Goal: Information Seeking & Learning: Learn about a topic

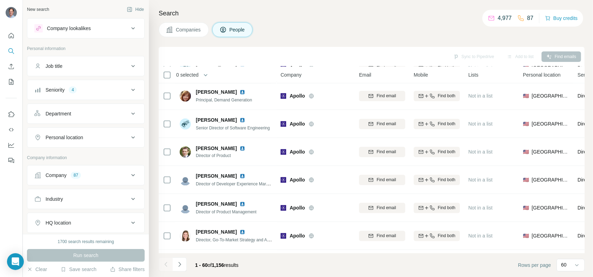
scroll to position [1514, 0]
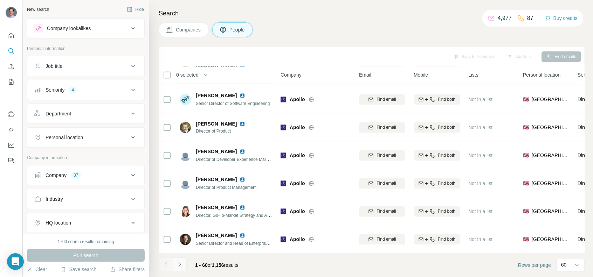
click at [180, 264] on icon "Navigate to next page" at bounding box center [179, 264] width 2 height 5
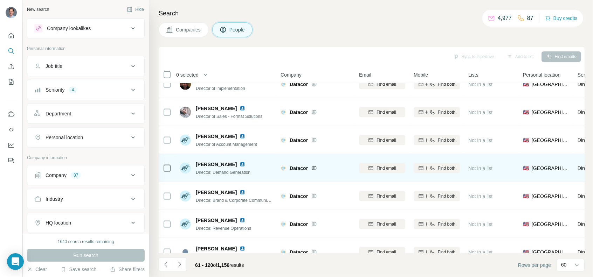
scroll to position [989, 0]
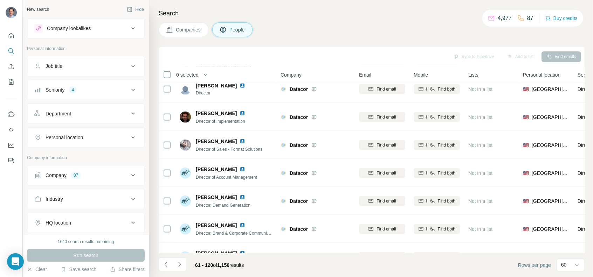
click at [63, 85] on button "Seniority 4" at bounding box center [85, 90] width 117 height 17
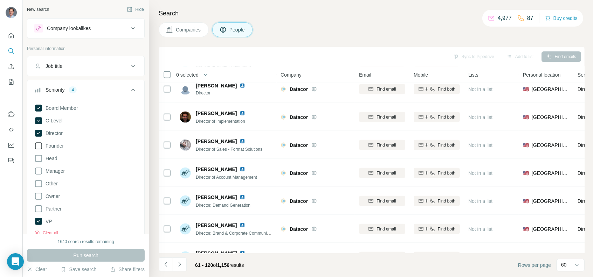
click at [58, 145] on span "Founder" at bounding box center [53, 146] width 21 height 7
click at [94, 255] on span "Run search" at bounding box center [85, 255] width 25 height 7
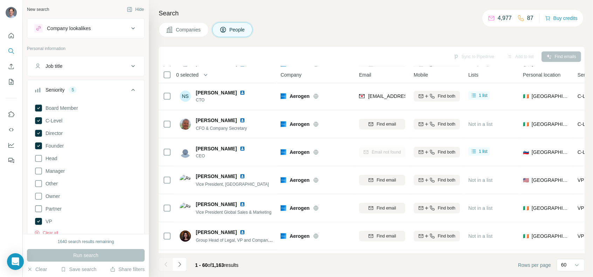
scroll to position [989, 0]
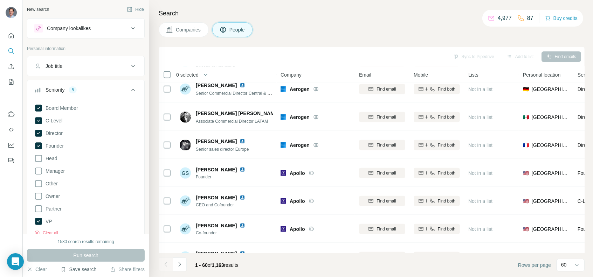
click at [81, 271] on button "Save search" at bounding box center [79, 269] width 36 height 7
click at [91, 244] on div "Save search" at bounding box center [98, 243] width 74 height 14
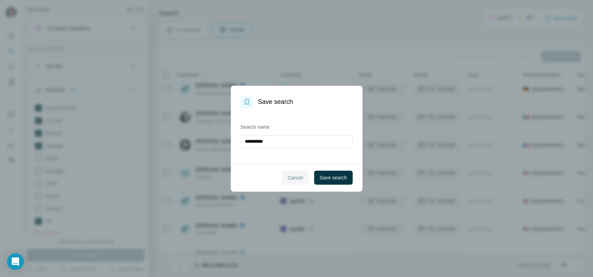
click at [297, 174] on span "Cancel" at bounding box center [295, 177] width 15 height 7
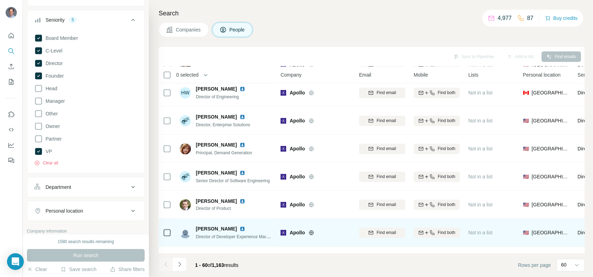
scroll to position [1514, 0]
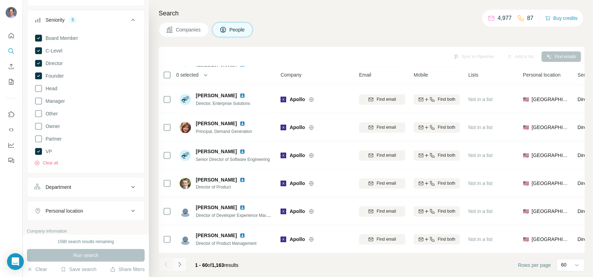
click at [182, 266] on icon "Navigate to next page" at bounding box center [179, 264] width 7 height 7
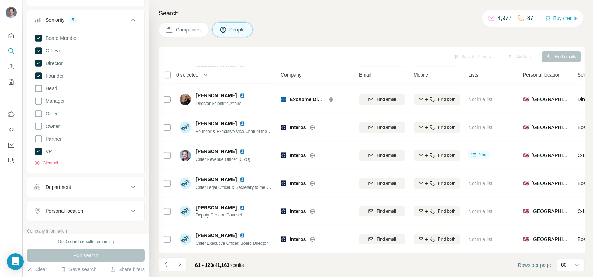
click at [91, 254] on div "Run search" at bounding box center [86, 255] width 118 height 13
click at [72, 242] on div "1520 search results remaining" at bounding box center [86, 242] width 56 height 6
click at [91, 257] on div "Run search" at bounding box center [86, 255] width 118 height 13
click at [77, 253] on div "Run search" at bounding box center [86, 255] width 118 height 13
click at [70, 255] on button "Run search" at bounding box center [86, 255] width 118 height 13
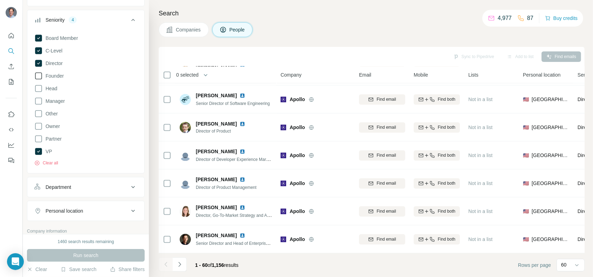
click at [39, 74] on icon at bounding box center [38, 76] width 8 height 8
click at [93, 257] on span "Run search" at bounding box center [85, 255] width 25 height 7
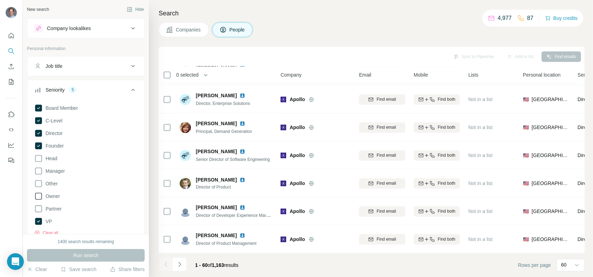
click at [38, 197] on icon at bounding box center [38, 196] width 8 height 8
click at [75, 255] on span "Run search" at bounding box center [85, 255] width 25 height 7
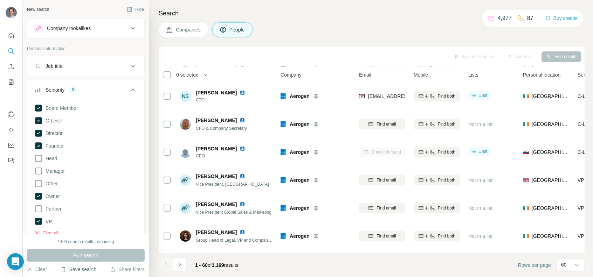
scroll to position [1514, 0]
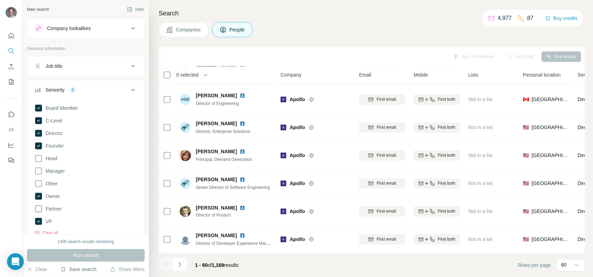
click at [82, 270] on button "Save search" at bounding box center [79, 269] width 36 height 7
click at [84, 258] on div "View my saved searches" at bounding box center [98, 257] width 74 height 14
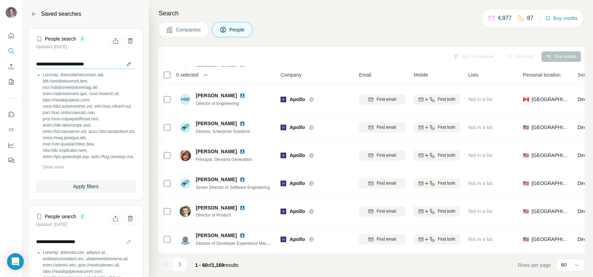
click at [122, 64] on input "**********" at bounding box center [86, 64] width 100 height 10
click at [123, 65] on input "**********" at bounding box center [86, 64] width 100 height 10
click at [59, 167] on span "Show more" at bounding box center [53, 167] width 21 height 6
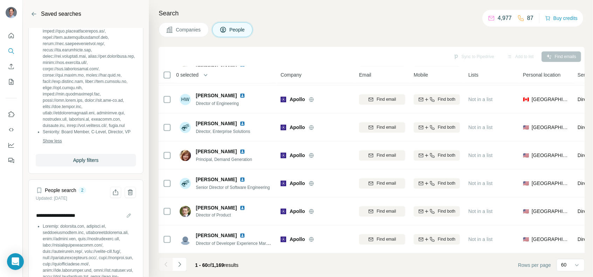
scroll to position [420, 0]
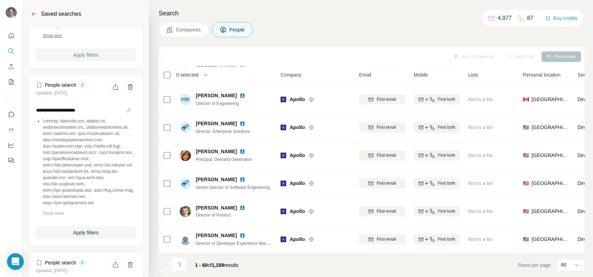
click at [84, 58] on span "Apply filters" at bounding box center [85, 54] width 25 height 7
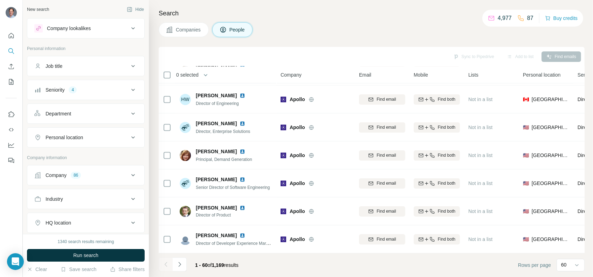
click at [70, 91] on div "4" at bounding box center [73, 90] width 8 height 6
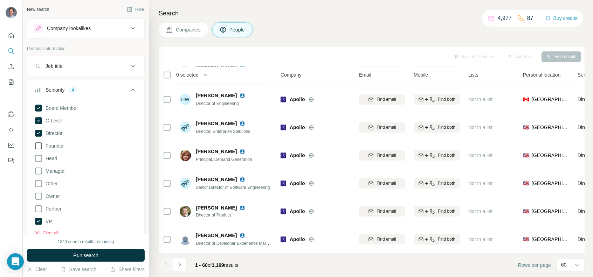
click at [54, 146] on span "Founder" at bounding box center [53, 146] width 21 height 7
click at [55, 209] on span "Partner" at bounding box center [52, 209] width 19 height 7
click at [53, 195] on span "Owner" at bounding box center [51, 196] width 17 height 7
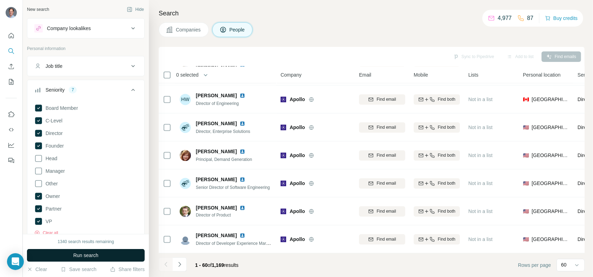
click at [70, 257] on button "Run search" at bounding box center [86, 255] width 118 height 13
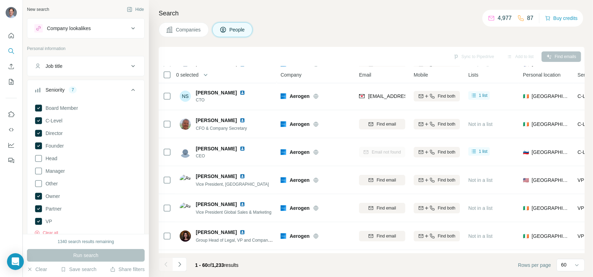
scroll to position [1514, 0]
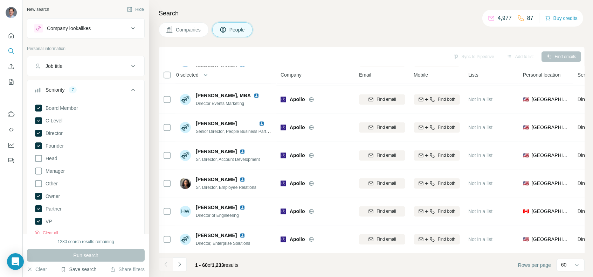
click at [79, 271] on button "Save search" at bounding box center [79, 269] width 36 height 7
drag, startPoint x: 87, startPoint y: 243, endPoint x: 87, endPoint y: 253, distance: 10.5
click at [87, 253] on div "Save search View my saved searches" at bounding box center [97, 251] width 77 height 32
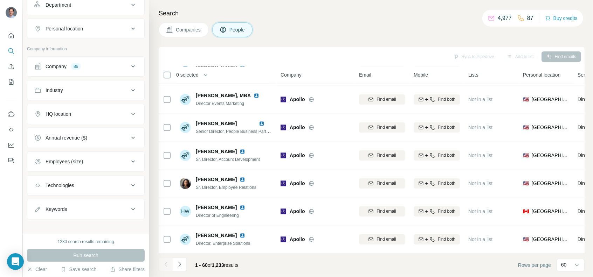
scroll to position [254, 0]
click at [111, 205] on div "Keywords" at bounding box center [81, 208] width 95 height 7
click at [118, 210] on button "Keywords" at bounding box center [85, 210] width 117 height 20
click at [129, 158] on icon at bounding box center [133, 160] width 8 height 8
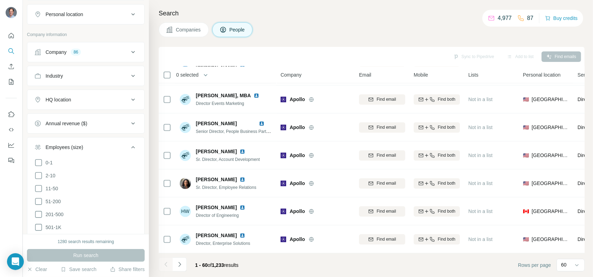
scroll to position [350, 0]
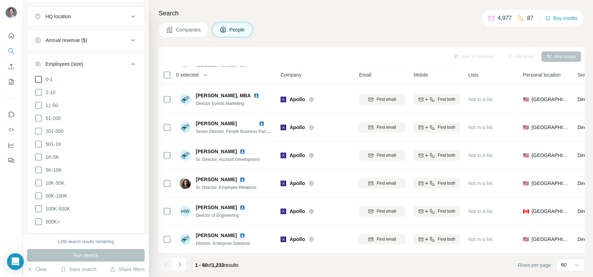
click at [37, 77] on icon at bounding box center [38, 79] width 8 height 8
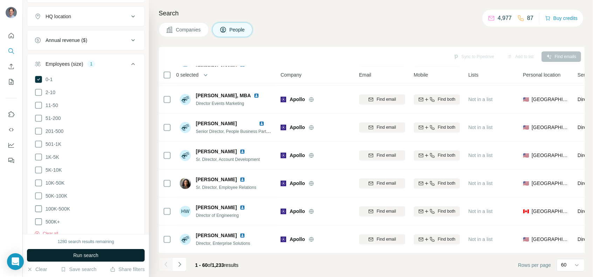
click at [69, 255] on button "Run search" at bounding box center [86, 255] width 118 height 13
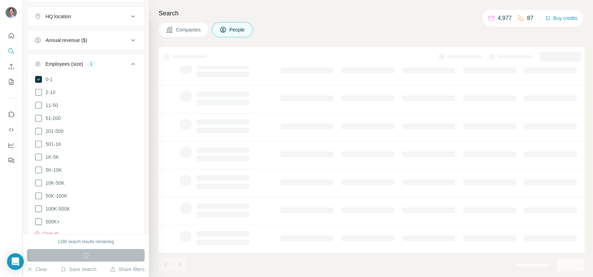
scroll to position [113, 0]
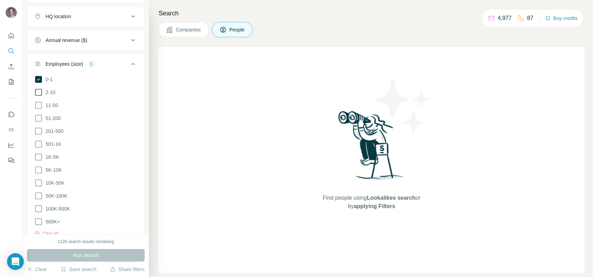
click at [40, 92] on icon at bounding box center [38, 92] width 8 height 8
click at [53, 255] on button "Run search" at bounding box center [86, 255] width 118 height 13
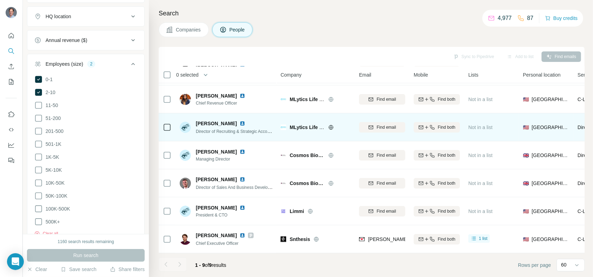
scroll to position [85, 0]
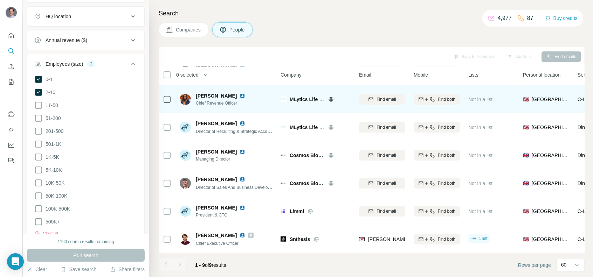
click at [240, 93] on img at bounding box center [243, 96] width 6 height 6
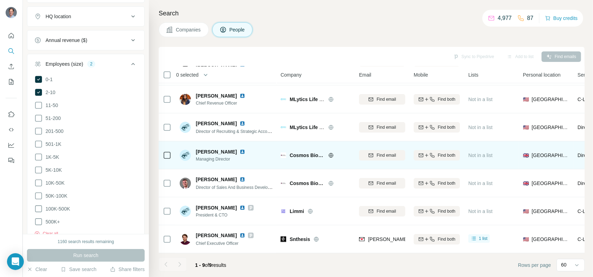
click at [240, 149] on img at bounding box center [243, 152] width 6 height 6
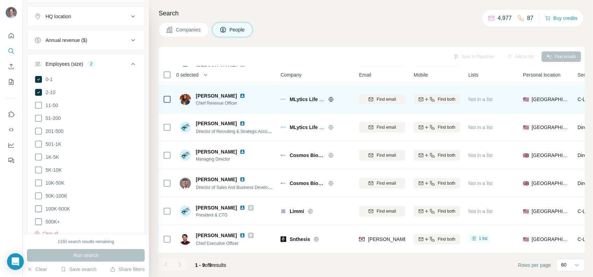
click at [240, 93] on img at bounding box center [243, 96] width 6 height 6
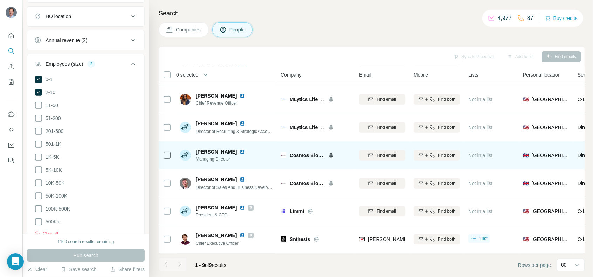
click at [240, 150] on img at bounding box center [243, 152] width 6 height 6
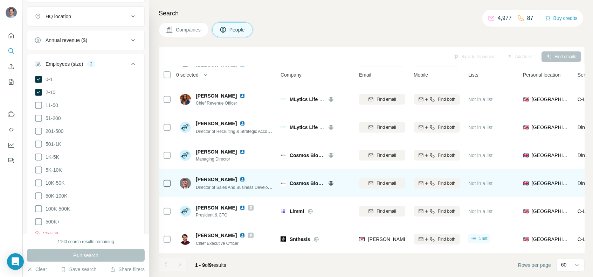
click at [240, 177] on img at bounding box center [243, 180] width 6 height 6
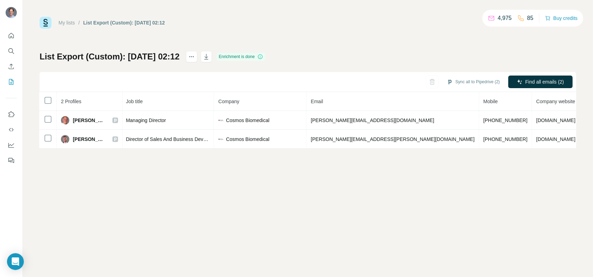
scroll to position [0, 87]
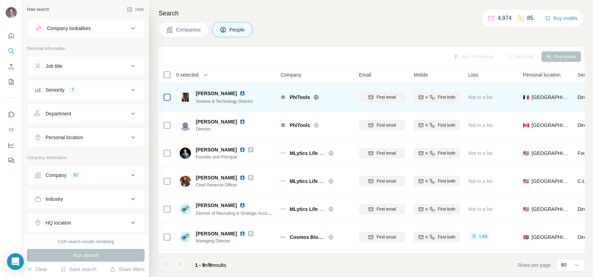
click at [240, 91] on img at bounding box center [243, 94] width 6 height 6
